Goal: Task Accomplishment & Management: Use online tool/utility

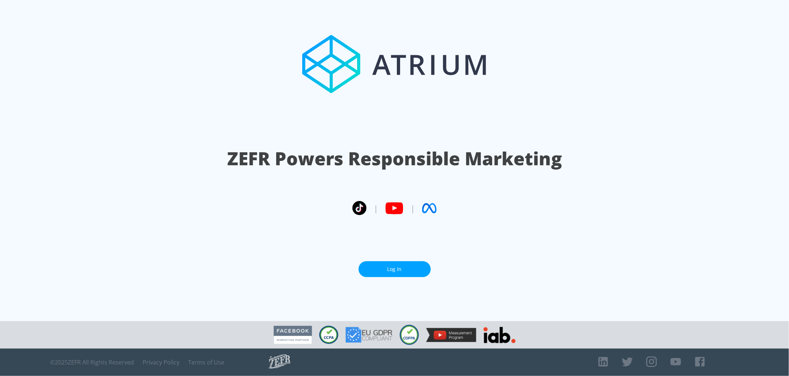
click at [411, 271] on link "Log In" at bounding box center [395, 269] width 72 height 16
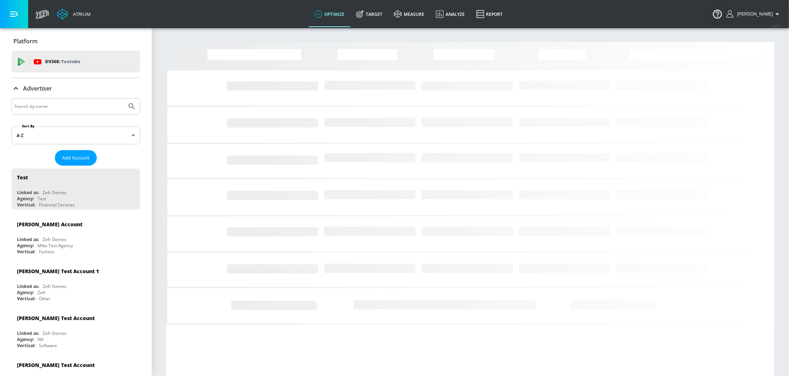
click at [49, 108] on input "Search by name" at bounding box center [68, 106] width 109 height 9
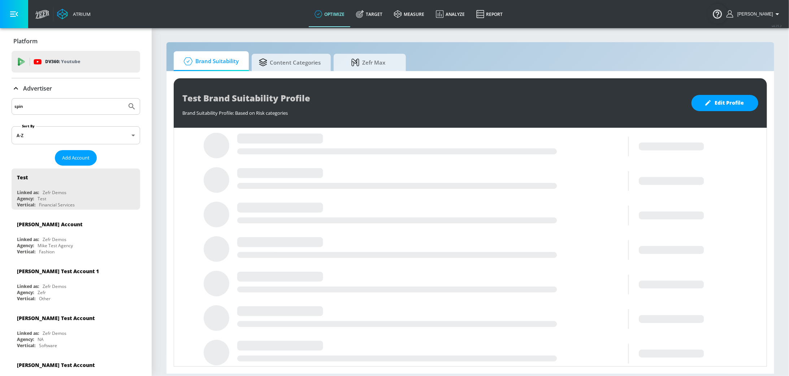
type input "spin"
click at [124, 99] on button "Submit Search" at bounding box center [132, 107] width 16 height 16
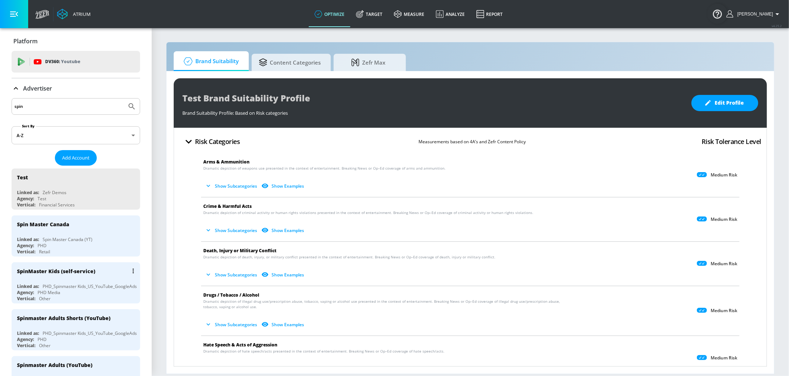
click at [73, 290] on div "Agency: PHD Media" at bounding box center [77, 293] width 121 height 6
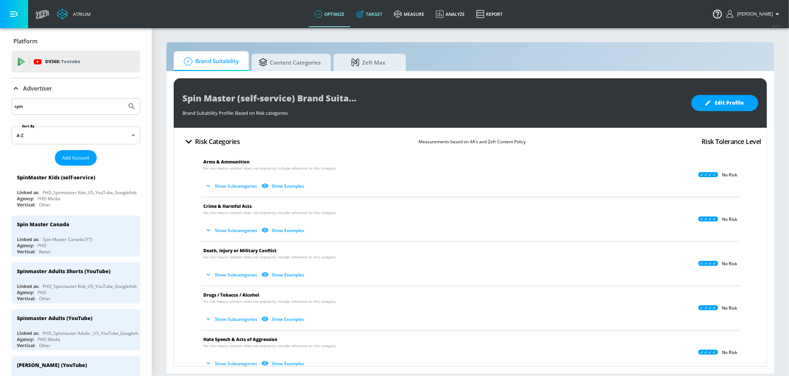
click at [379, 16] on link "Target" at bounding box center [369, 14] width 38 height 26
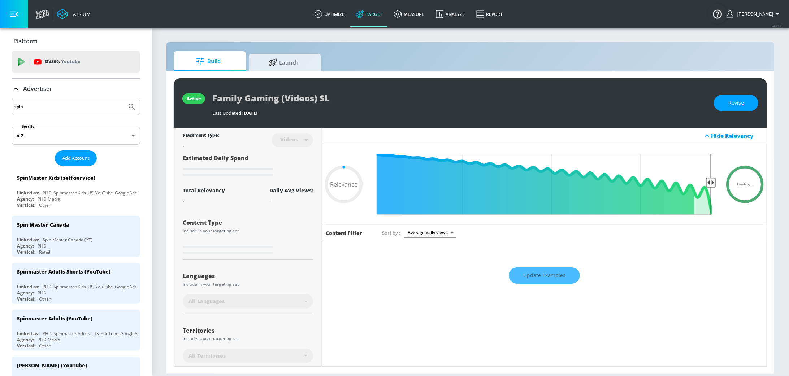
type input "0.05"
click at [260, 69] on span "Launch" at bounding box center [283, 61] width 55 height 17
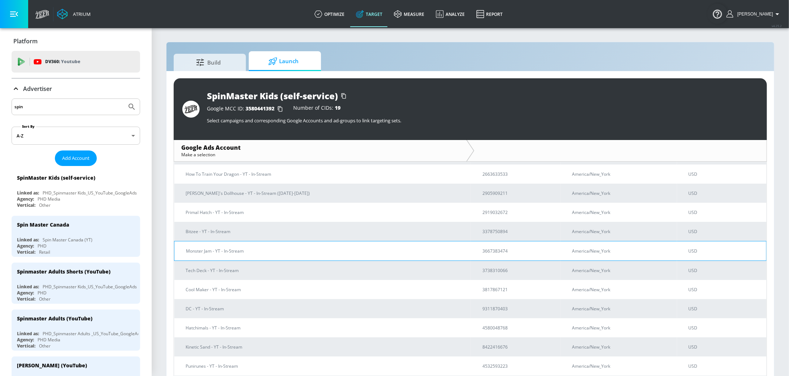
scroll to position [92, 0]
click at [276, 250] on p "Monster Jam - YT - In-Stream" at bounding box center [325, 249] width 279 height 8
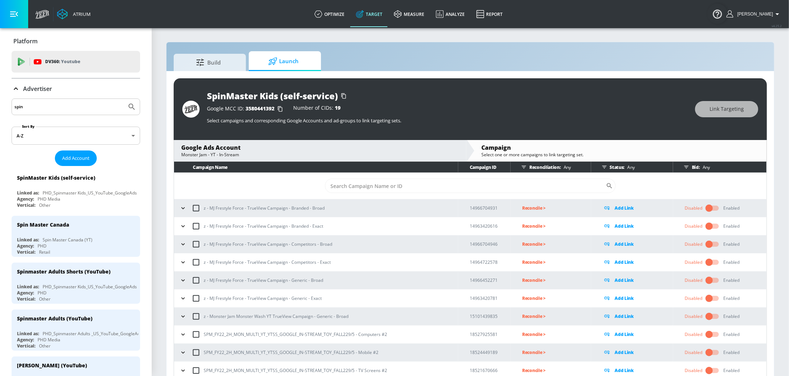
scroll to position [145, 0]
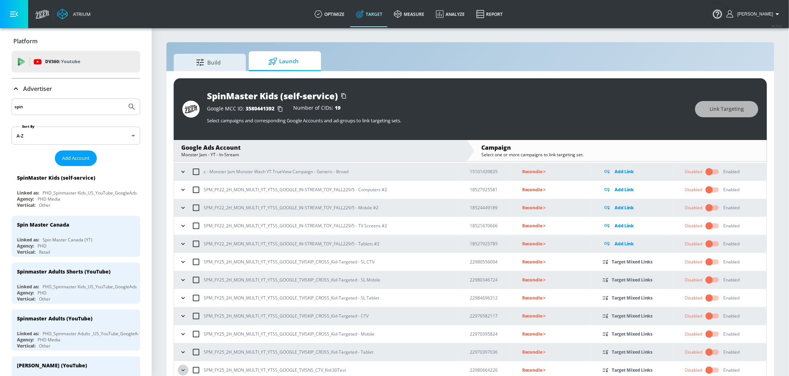
click at [182, 367] on icon "button" at bounding box center [182, 370] width 7 height 7
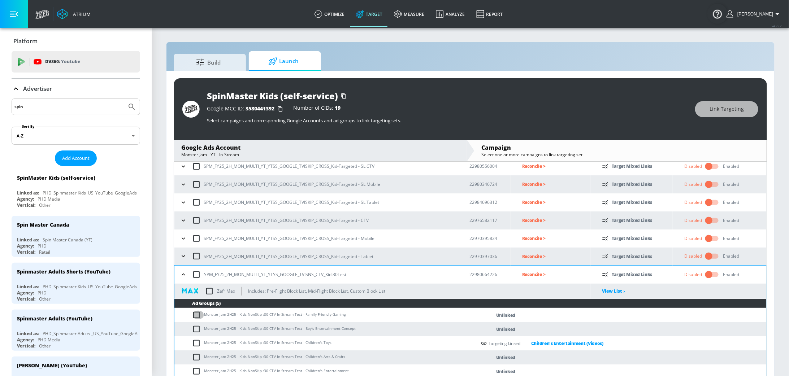
click at [197, 313] on input "checkbox" at bounding box center [198, 315] width 12 height 9
checkbox input "true"
click at [743, 108] on span "Link Targeting" at bounding box center [726, 109] width 34 height 9
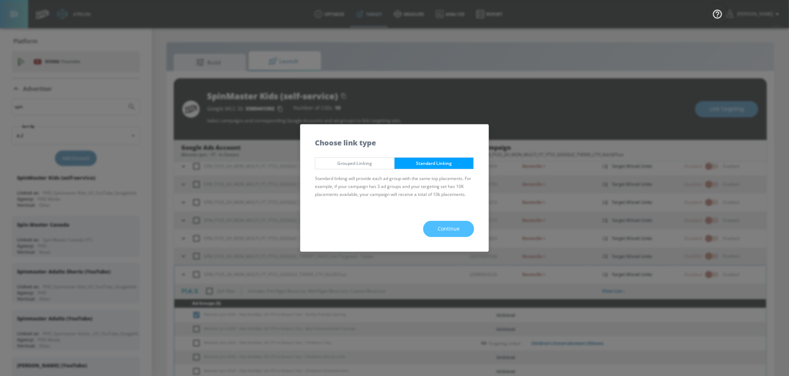
click at [453, 231] on span "Continue" at bounding box center [449, 229] width 22 height 9
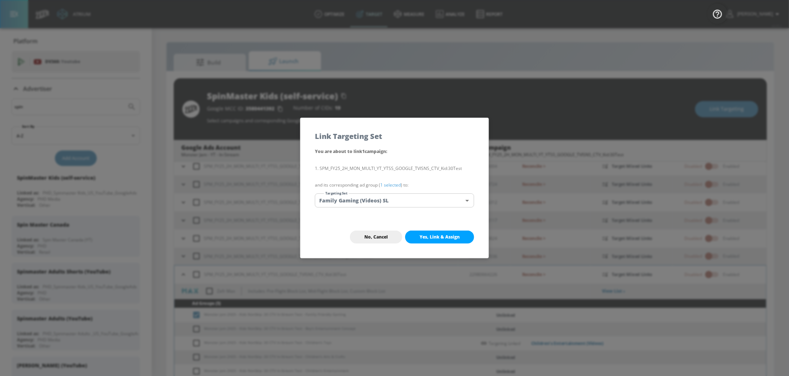
click at [440, 198] on body "Atrium optimize Target measure Analyze Report optimize Target measure Analyze R…" at bounding box center [394, 193] width 789 height 387
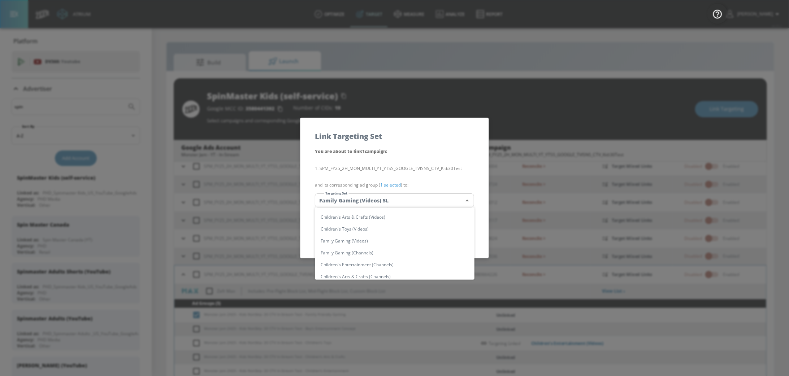
scroll to position [227, 0]
click at [395, 240] on li "Family Gaming (Videos)" at bounding box center [395, 237] width 160 height 12
type input "832ab1ee-3a72-49b2-87a7-13f388eda6c7"
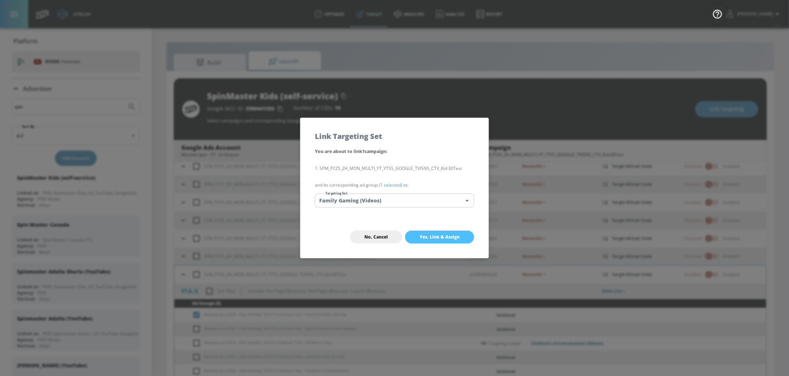
click at [438, 232] on button "Yes, Link & Assign" at bounding box center [439, 237] width 69 height 13
checkbox input "false"
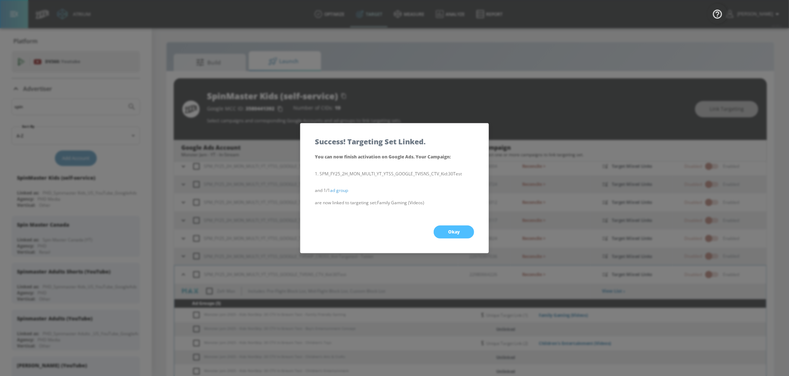
click at [459, 236] on button "Okay" at bounding box center [454, 232] width 40 height 13
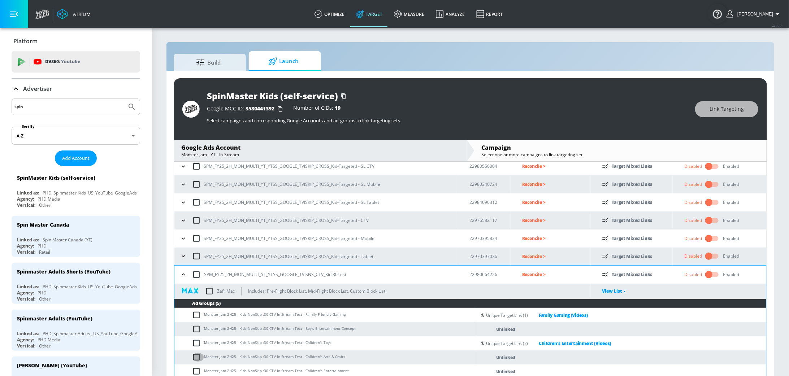
click at [196, 358] on input "checkbox" at bounding box center [198, 357] width 12 height 9
checkbox input "true"
click at [743, 114] on button "Link Targeting" at bounding box center [726, 109] width 63 height 16
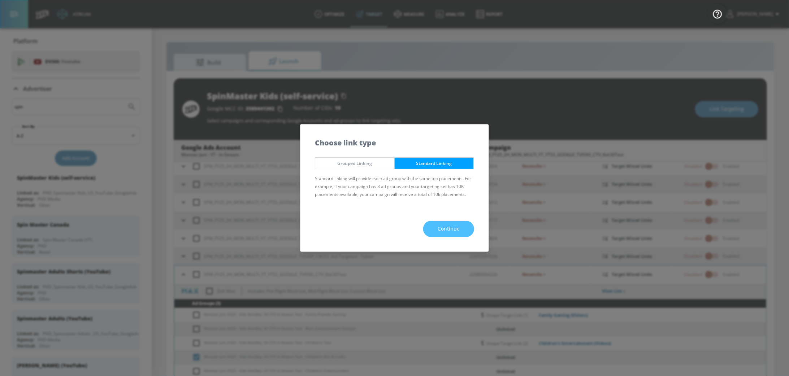
click at [449, 225] on span "Continue" at bounding box center [449, 229] width 22 height 9
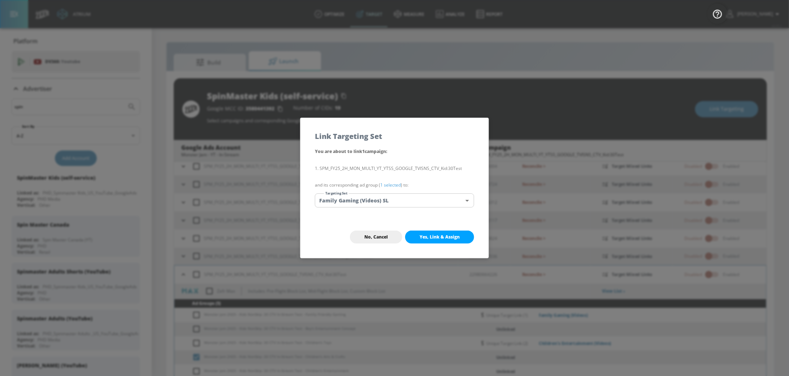
click at [426, 198] on body "Atrium optimize Target measure Analyze Report optimize Target measure Analyze R…" at bounding box center [394, 193] width 789 height 387
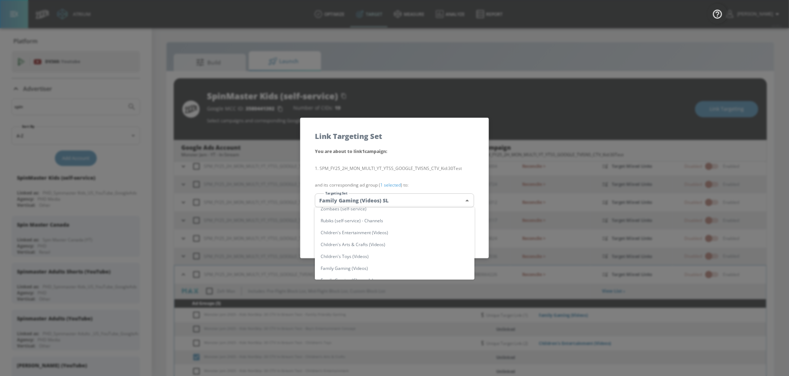
scroll to position [210, 0]
click at [413, 233] on li "Children's Arts & Crafts (Videos)" at bounding box center [395, 230] width 160 height 12
type input "d88e912e-35ca-492a-9df4-da25e4e83cb1"
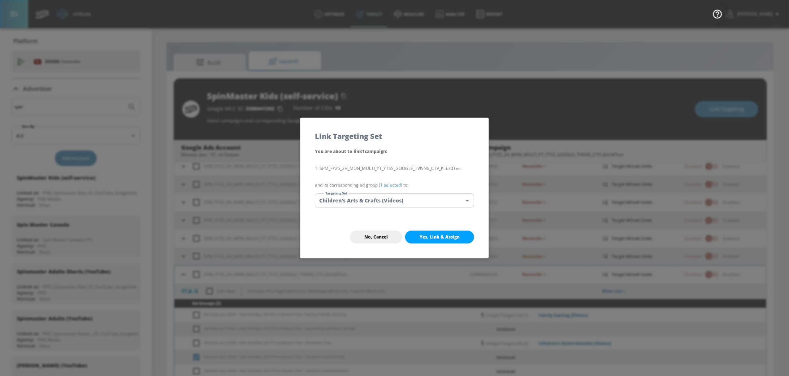
click at [468, 236] on button "Yes, Link & Assign" at bounding box center [439, 237] width 69 height 13
checkbox input "false"
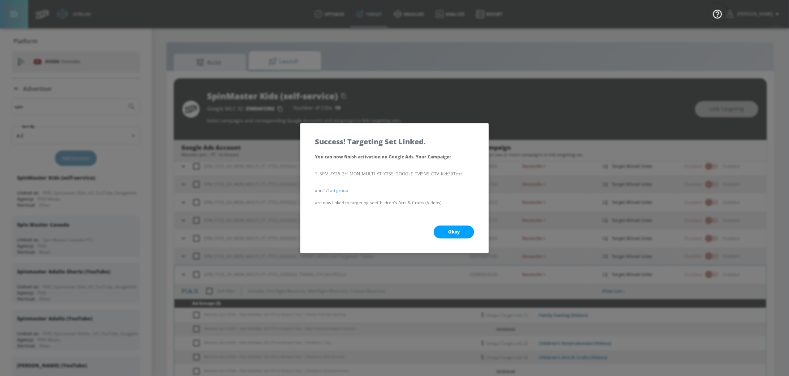
click at [448, 227] on button "Okay" at bounding box center [454, 232] width 40 height 13
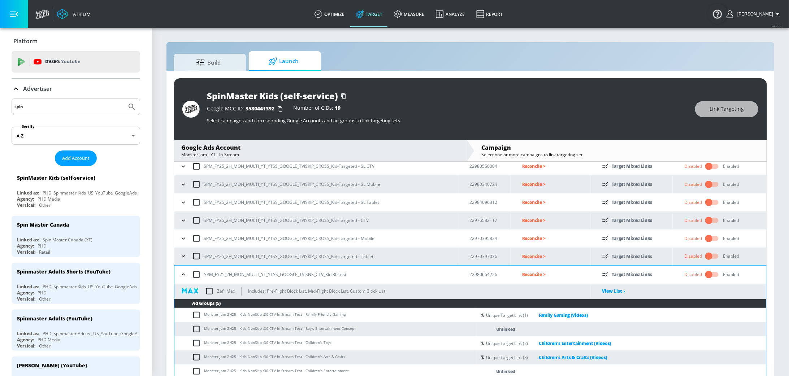
scroll to position [10, 0]
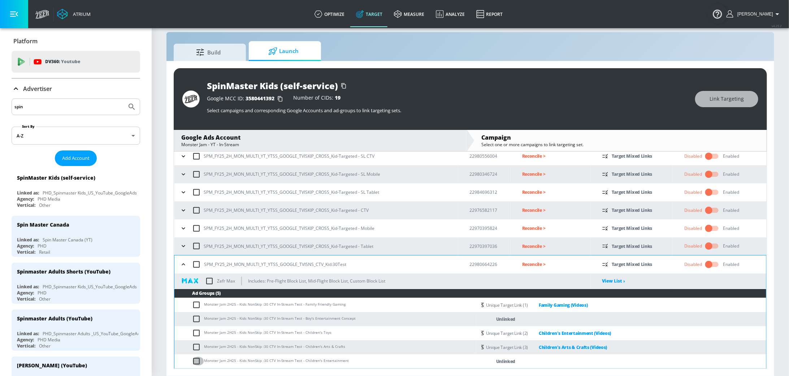
click at [195, 361] on input "checkbox" at bounding box center [198, 361] width 12 height 9
checkbox input "true"
click at [730, 106] on button "Link Targeting" at bounding box center [726, 99] width 63 height 16
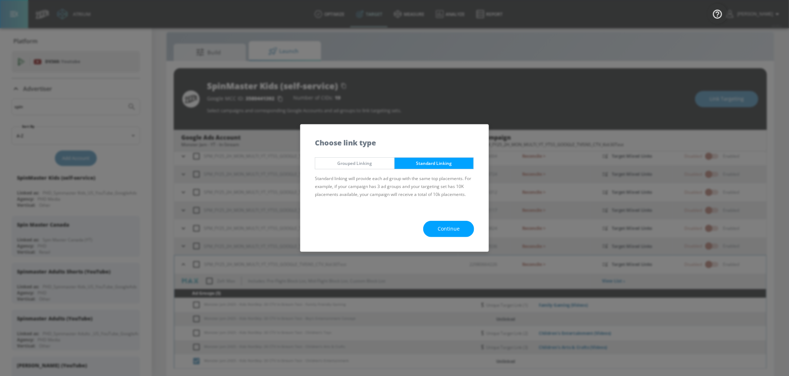
click at [454, 227] on span "Continue" at bounding box center [449, 229] width 22 height 9
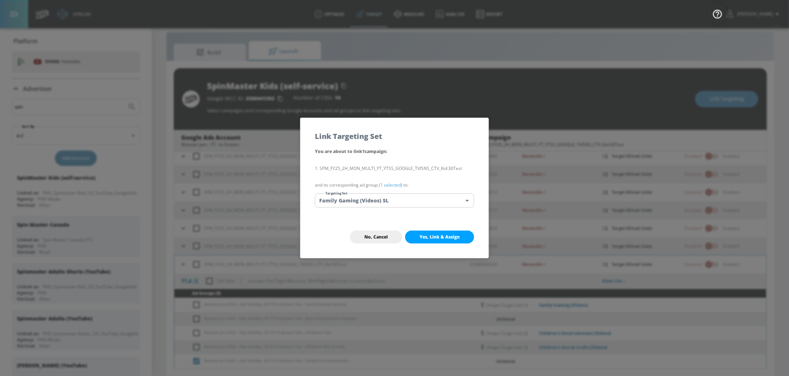
click at [430, 194] on body "Atrium optimize Target measure Analyze Report optimize Target measure Analyze R…" at bounding box center [394, 183] width 789 height 387
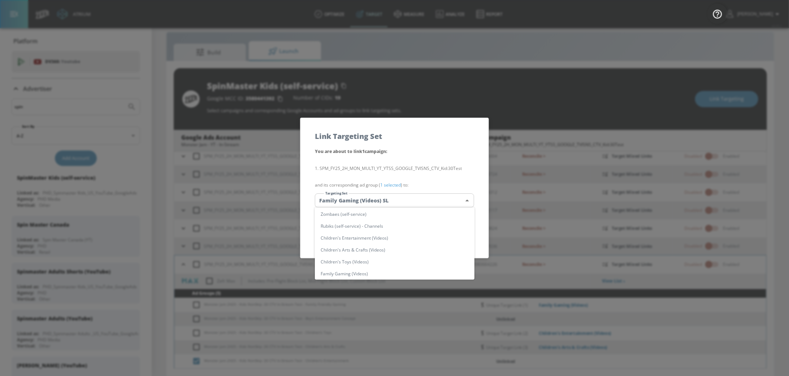
scroll to position [193, 0]
click at [415, 233] on li "Children's Entertainment (Videos)" at bounding box center [395, 236] width 160 height 12
type input "a3b3ea95-bd9c-440d-a902-22cebafa5939"
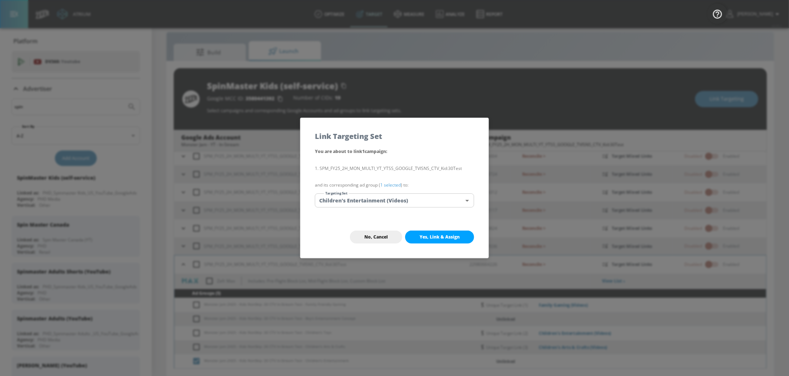
click at [449, 236] on span "Yes, Link & Assign" at bounding box center [440, 237] width 40 height 6
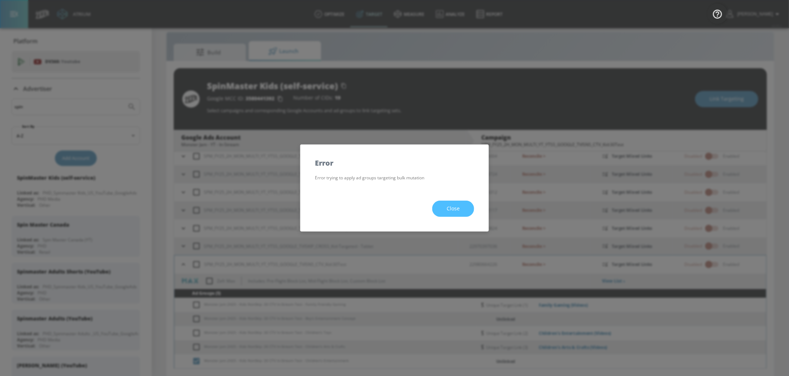
click at [460, 210] on button "Close" at bounding box center [453, 209] width 42 height 16
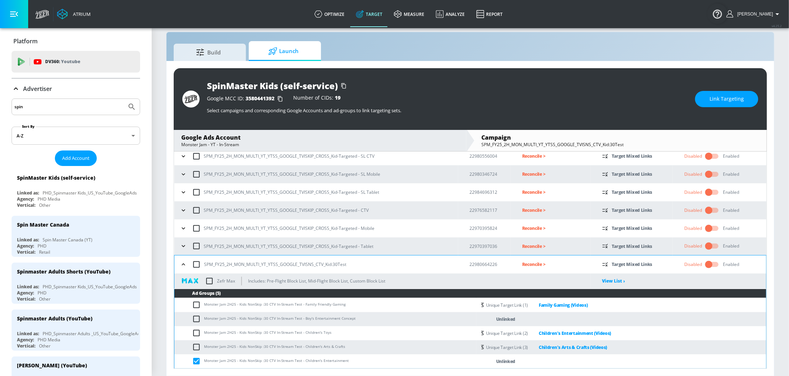
click at [196, 361] on input "checkbox" at bounding box center [198, 361] width 12 height 9
checkbox input "false"
click at [196, 334] on input "checkbox" at bounding box center [198, 333] width 12 height 9
checkbox input "true"
click at [738, 97] on span "Link Targeting" at bounding box center [726, 99] width 34 height 9
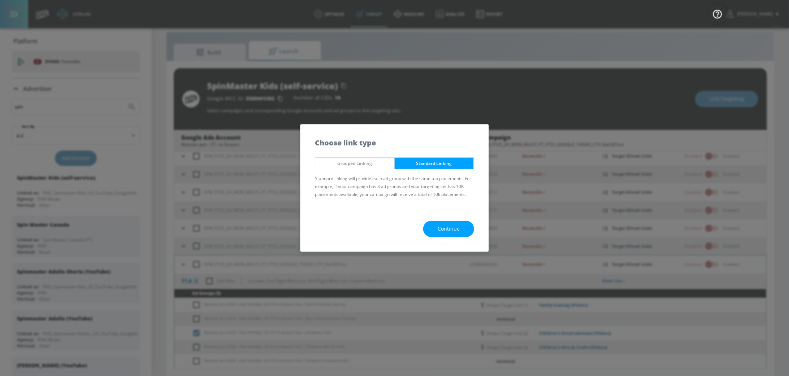
click at [441, 229] on span "Continue" at bounding box center [449, 229] width 22 height 9
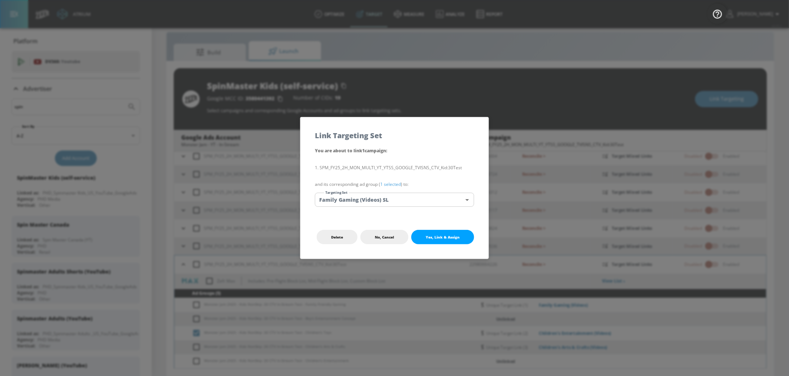
click at [398, 197] on body "Atrium optimize Target measure Analyze Report optimize Target measure Analyze R…" at bounding box center [394, 183] width 789 height 387
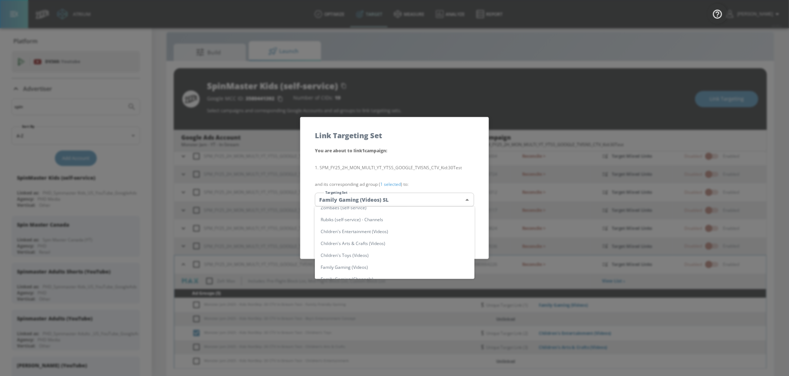
scroll to position [197, 0]
click at [400, 252] on li "Children's Toys (Videos)" at bounding box center [395, 255] width 160 height 12
type input "07384ddf-6083-4030-b837-35577c8ebd84"
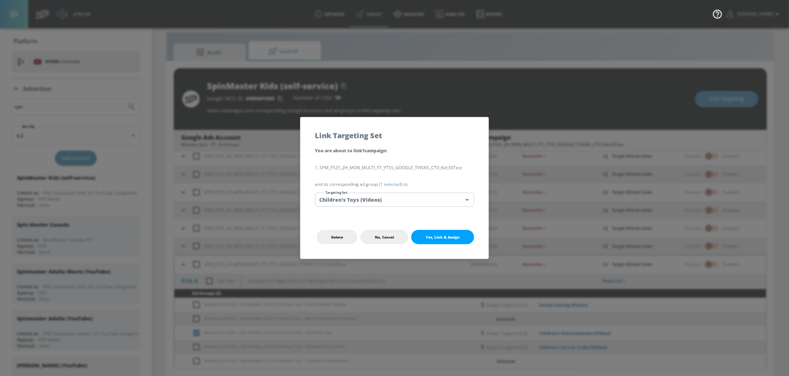
click at [463, 236] on button "Yes, Link & Assign" at bounding box center [442, 237] width 63 height 14
checkbox input "false"
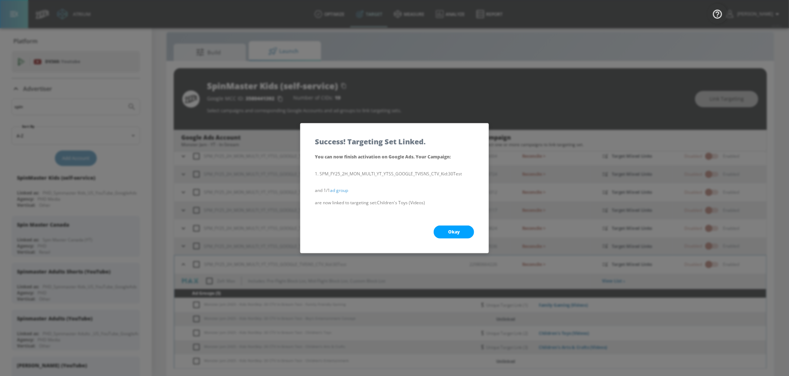
click at [459, 234] on span "Okay" at bounding box center [454, 232] width 12 height 6
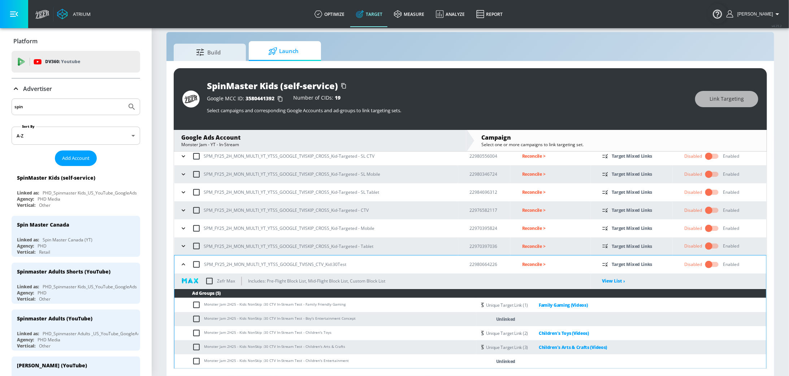
click at [196, 362] on input "checkbox" at bounding box center [198, 361] width 12 height 9
checkbox input "true"
click at [736, 102] on span "Link Targeting" at bounding box center [726, 99] width 34 height 9
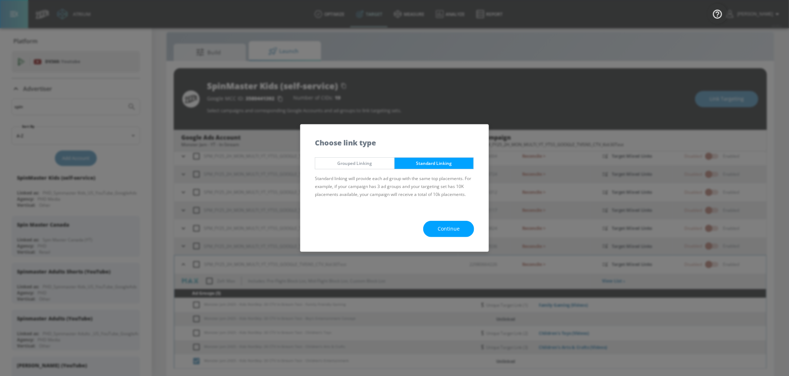
click at [452, 226] on span "Continue" at bounding box center [449, 229] width 22 height 9
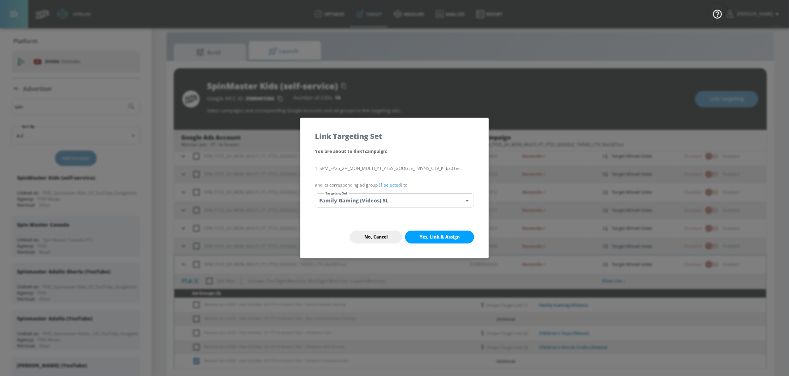
click at [418, 196] on body "Atrium optimize Target measure Analyze Report optimize Target measure Analyze R…" at bounding box center [394, 183] width 789 height 387
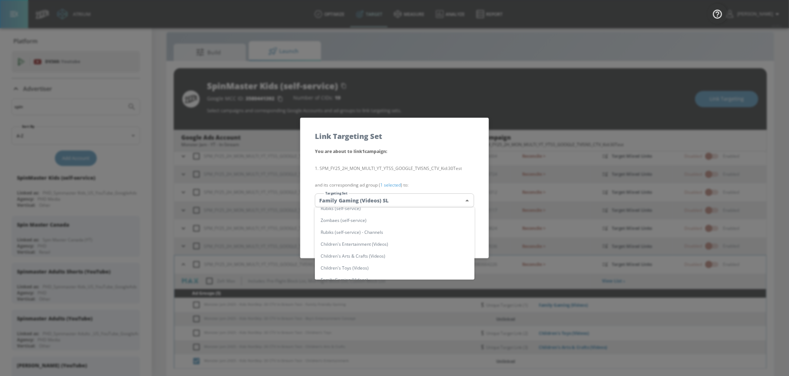
scroll to position [187, 0]
click at [401, 245] on li "Children's Entertainment (Videos)" at bounding box center [395, 242] width 160 height 12
type input "a3b3ea95-bd9c-440d-a902-22cebafa5939"
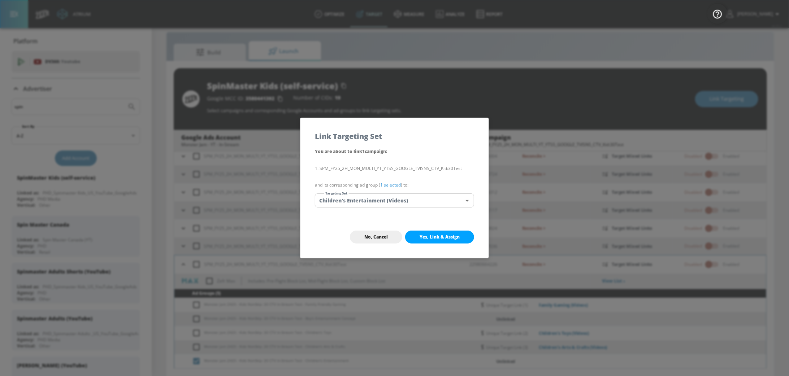
click at [447, 241] on button "Yes, Link & Assign" at bounding box center [439, 237] width 69 height 13
checkbox input "false"
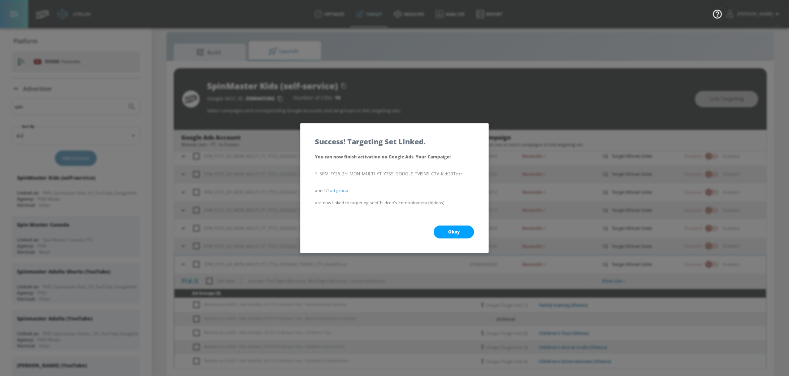
click at [459, 237] on button "Okay" at bounding box center [454, 232] width 40 height 13
